Goal: Task Accomplishment & Management: Complete application form

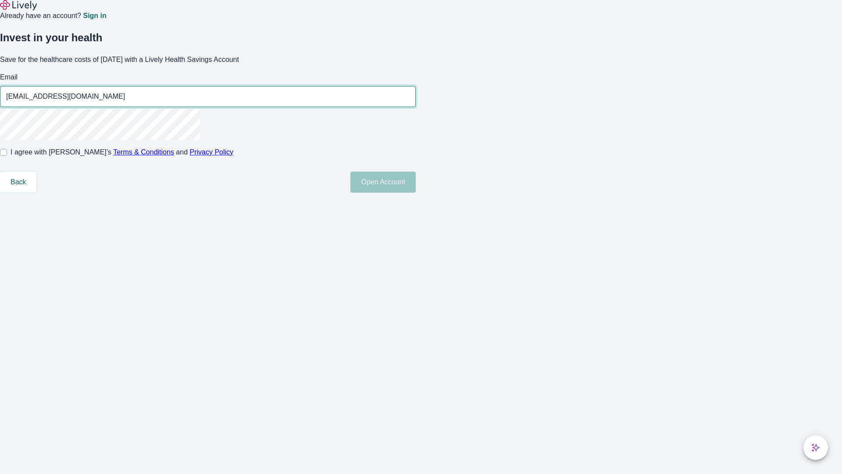
type input "[EMAIL_ADDRESS][DOMAIN_NAME]"
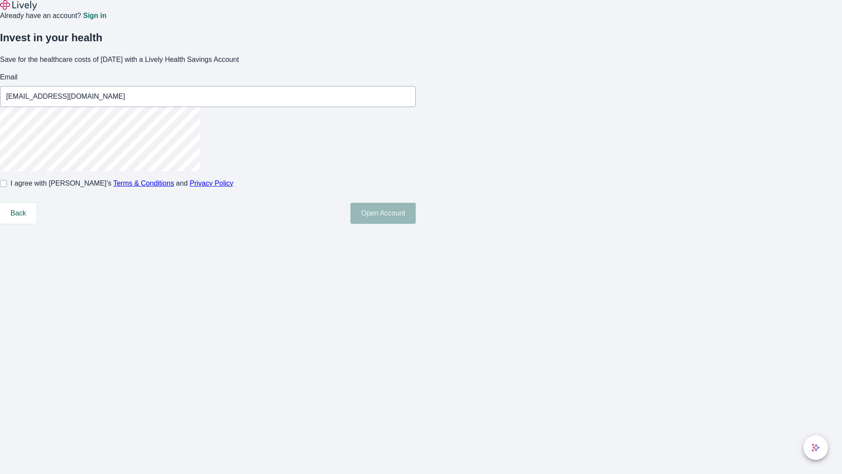
click at [7, 187] on input "I agree with Lively’s Terms & Conditions and Privacy Policy" at bounding box center [3, 183] width 7 height 7
checkbox input "true"
click at [416, 224] on button "Open Account" at bounding box center [383, 213] width 65 height 21
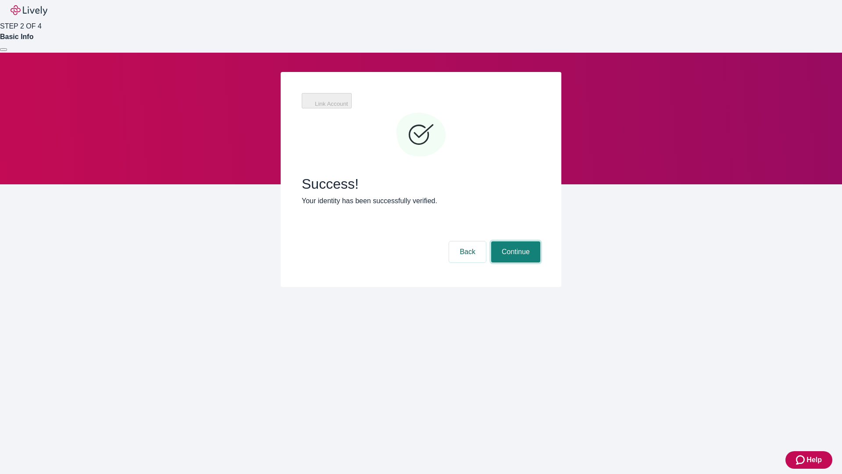
click at [515, 241] on button "Continue" at bounding box center [515, 251] width 49 height 21
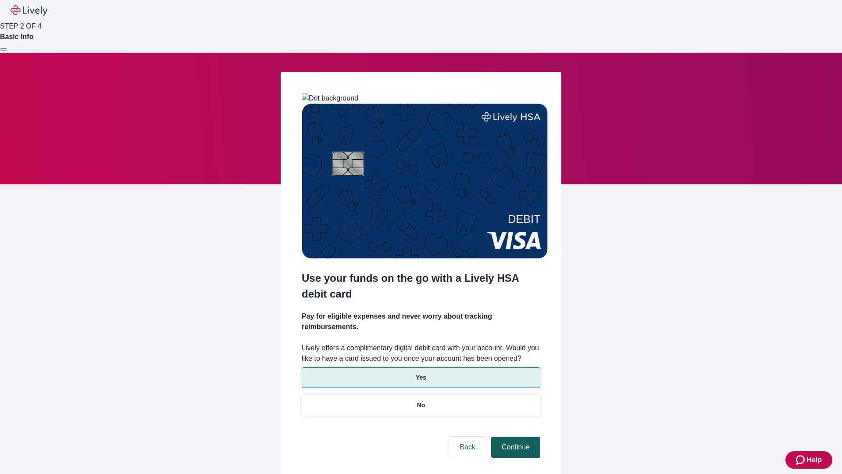
click at [421, 401] on p "No" at bounding box center [421, 405] width 8 height 9
click at [515, 436] on button "Continue" at bounding box center [515, 446] width 49 height 21
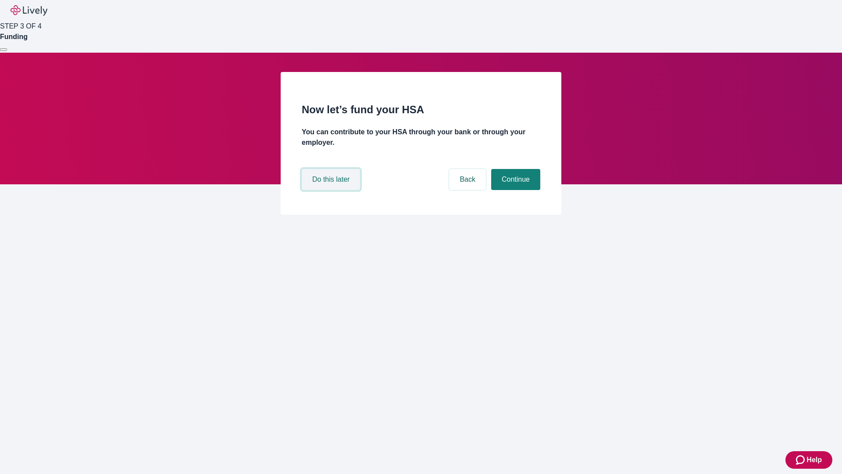
click at [332, 190] on button "Do this later" at bounding box center [331, 179] width 58 height 21
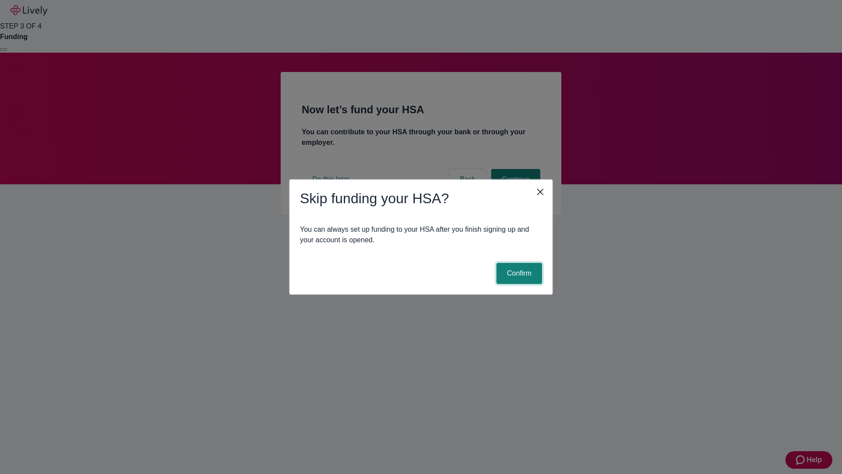
click at [518, 273] on button "Confirm" at bounding box center [520, 273] width 46 height 21
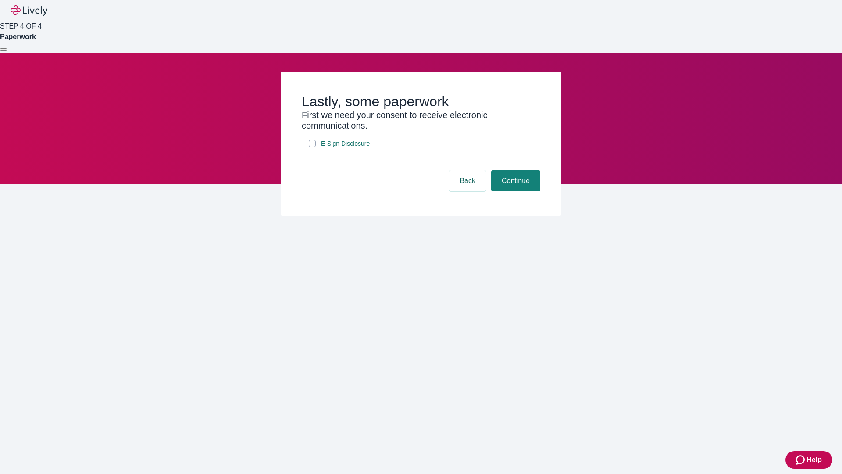
click at [312, 147] on input "E-Sign Disclosure" at bounding box center [312, 143] width 7 height 7
checkbox input "true"
click at [515, 191] on button "Continue" at bounding box center [515, 180] width 49 height 21
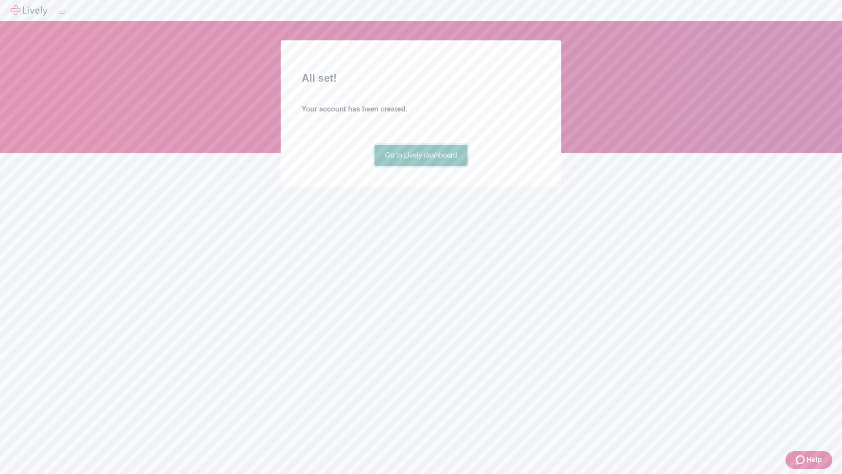
click at [421, 166] on link "Go to Lively dashboard" at bounding box center [421, 155] width 93 height 21
